Goal: Task Accomplishment & Management: Manage account settings

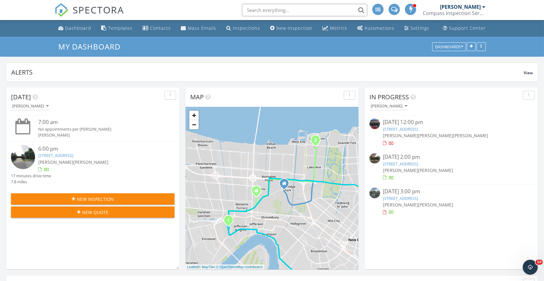
click at [419, 194] on div "09/26/25 3:00 pm" at bounding box center [451, 192] width 136 height 8
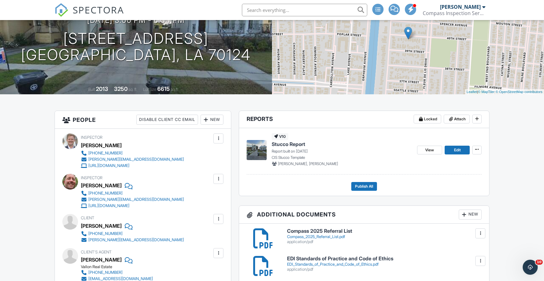
click at [293, 143] on span "Stucco Report" at bounding box center [289, 144] width 34 height 7
click at [362, 183] on span "Publish All" at bounding box center [364, 186] width 18 height 6
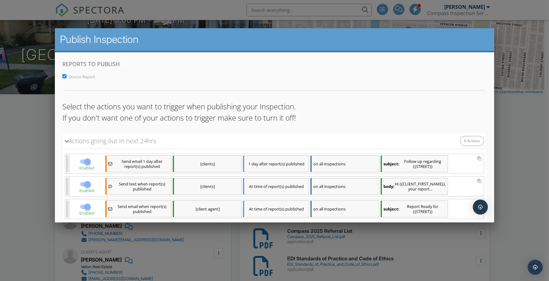
scroll to position [135, 0]
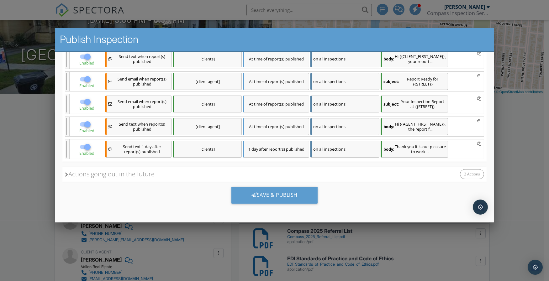
click at [299, 190] on div "Save & Publish" at bounding box center [274, 194] width 86 height 17
